Goal: Information Seeking & Learning: Learn about a topic

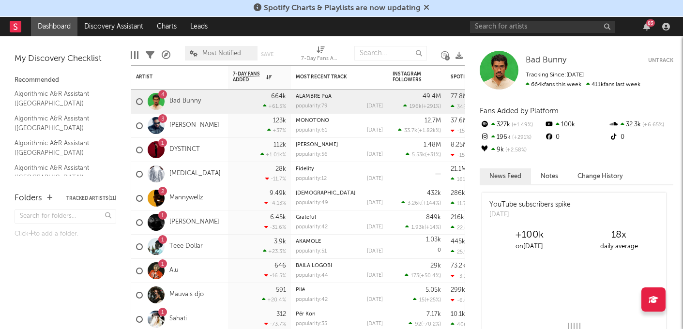
click at [426, 5] on icon at bounding box center [426, 7] width 6 height 8
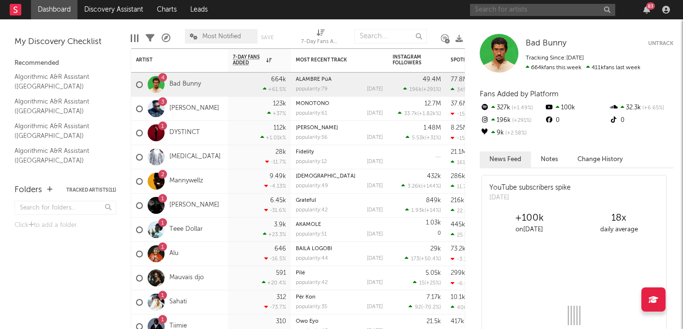
click at [514, 8] on input "text" at bounding box center [542, 10] width 145 height 12
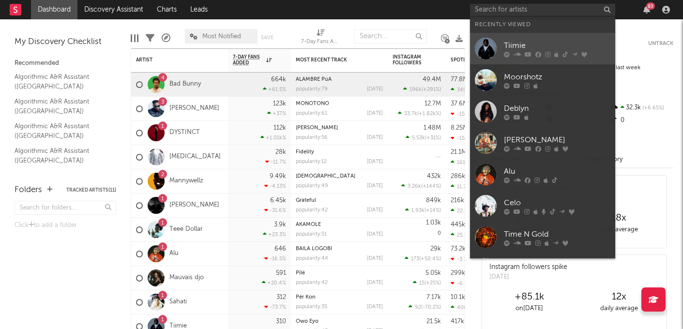
click at [516, 42] on div "Tiimie" at bounding box center [557, 46] width 106 height 12
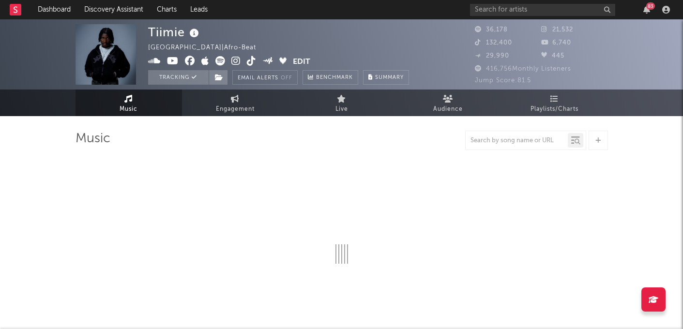
select select "6m"
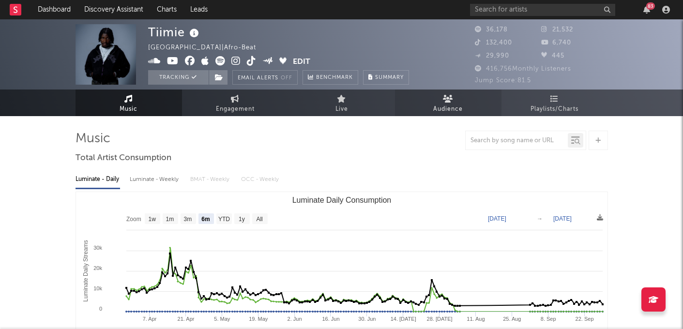
click at [454, 99] on link "Audience" at bounding box center [448, 102] width 106 height 27
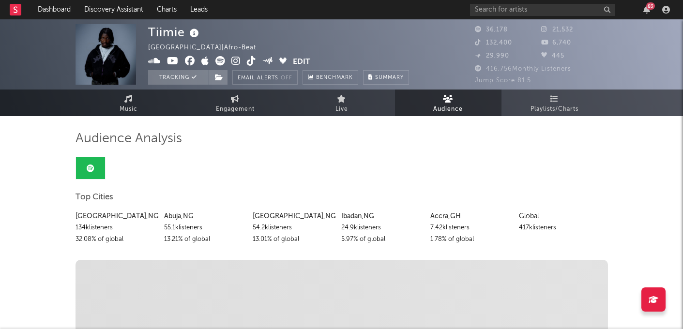
click at [522, 218] on div "Global" at bounding box center [559, 216] width 81 height 12
click at [553, 112] on span "Playlists/Charts" at bounding box center [554, 110] width 48 height 12
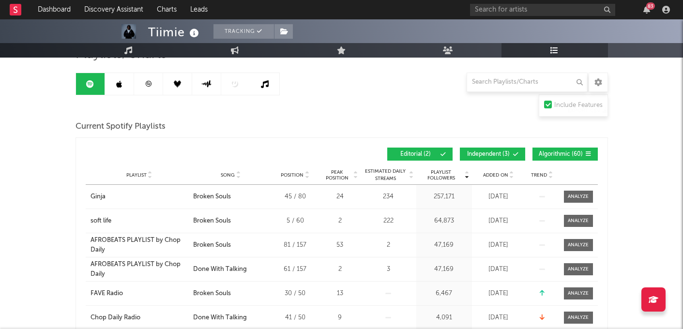
scroll to position [87, 0]
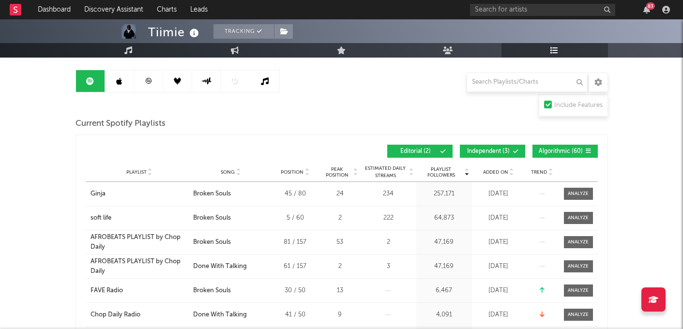
click at [509, 172] on icon at bounding box center [511, 174] width 5 height 4
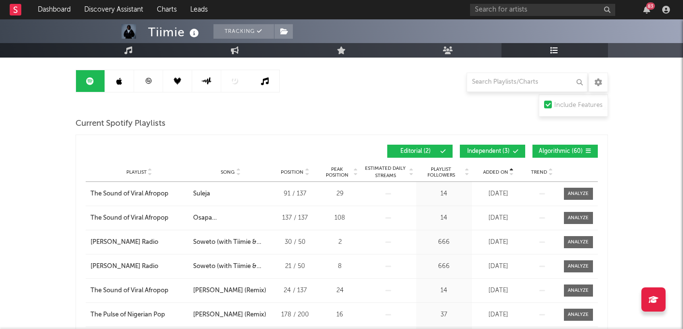
click at [509, 172] on icon at bounding box center [511, 174] width 5 height 4
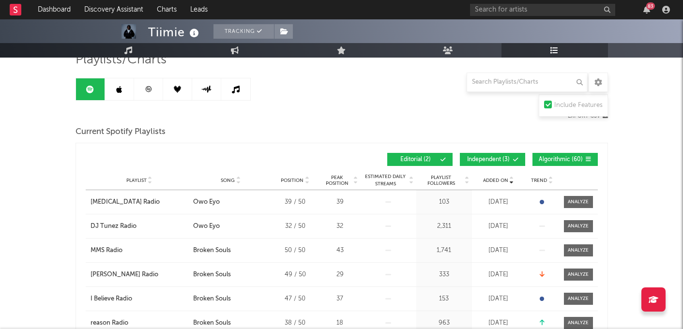
scroll to position [0, 0]
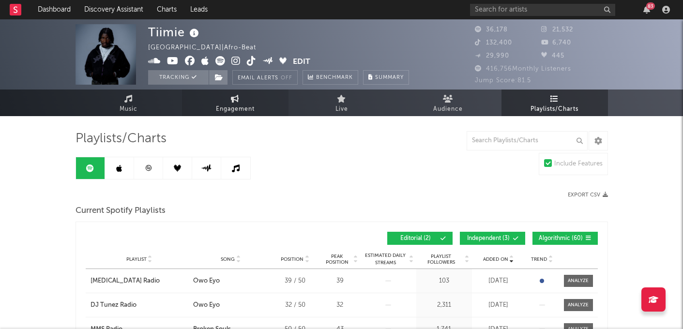
click at [266, 106] on link "Engagement" at bounding box center [235, 102] width 106 height 27
select select "1w"
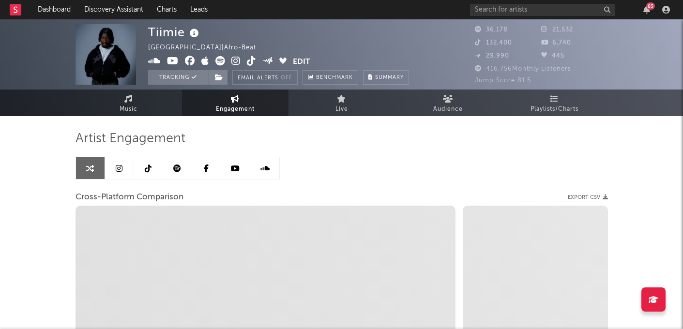
select select "1m"
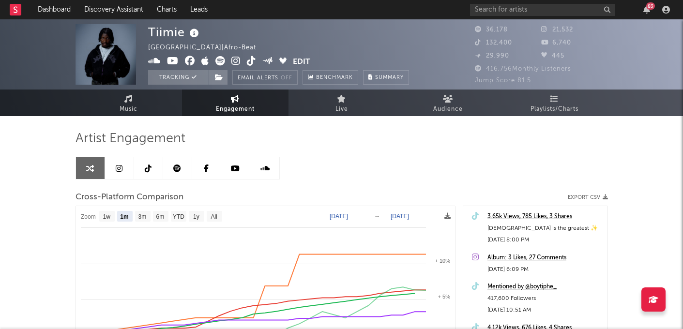
click at [138, 167] on link at bounding box center [148, 168] width 29 height 22
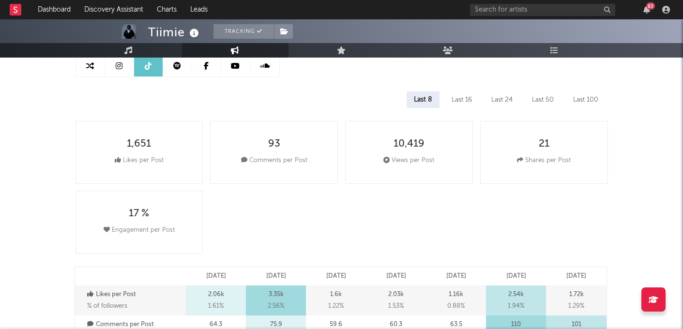
scroll to position [109, 0]
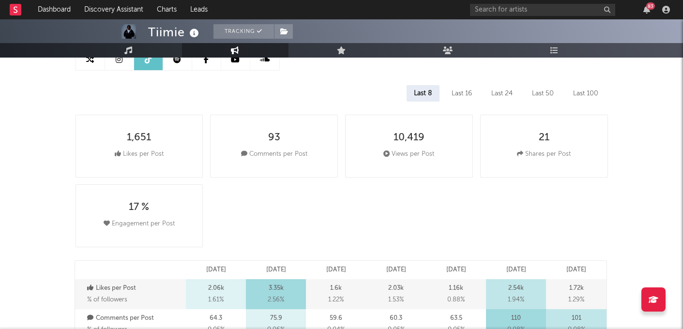
select select "6m"
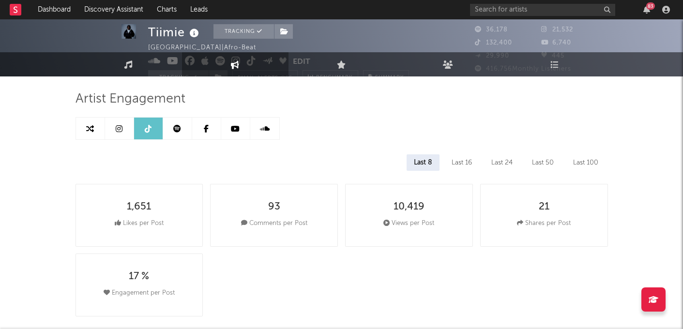
scroll to position [0, 0]
